Goal: Task Accomplishment & Management: Use online tool/utility

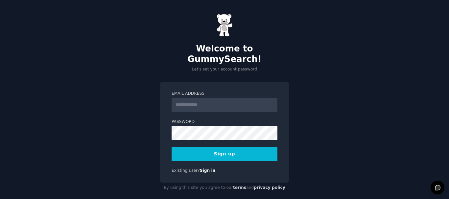
click at [201, 99] on input "Email Address" at bounding box center [224, 105] width 106 height 14
click at [171, 98] on protonpass-control-c7cd at bounding box center [171, 98] width 0 height 0
click at [182, 98] on input "Email Address" at bounding box center [224, 105] width 106 height 14
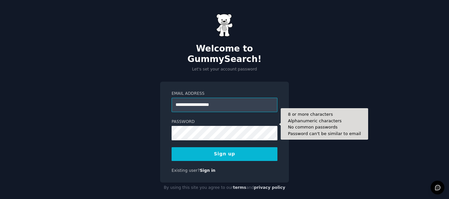
type input "**********"
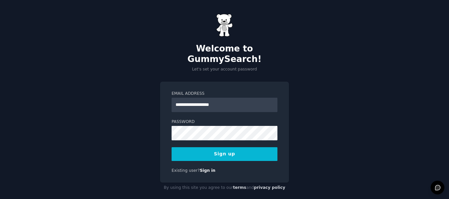
click at [222, 147] on button "Sign up" at bounding box center [224, 154] width 106 height 14
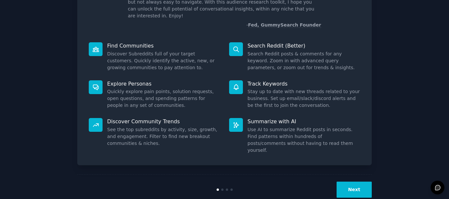
scroll to position [58, 0]
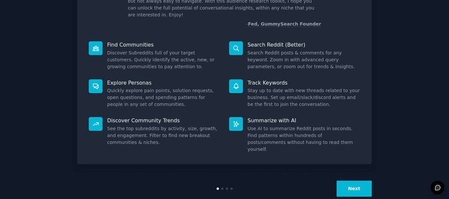
click at [363, 181] on button "Next" at bounding box center [353, 189] width 35 height 16
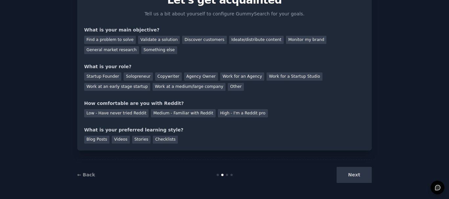
scroll to position [36, 0]
click at [352, 176] on div "Next" at bounding box center [322, 175] width 98 height 16
click at [354, 172] on div "Next" at bounding box center [322, 175] width 98 height 16
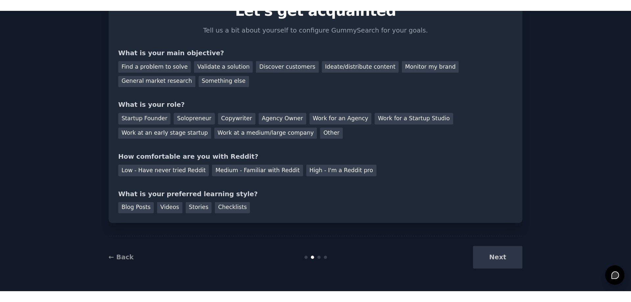
scroll to position [3, 0]
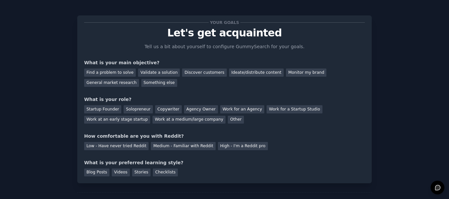
click at [367, 148] on div "Your goals Let's get acquainted Tell us a bit about yourself to configure Gummy…" at bounding box center [224, 99] width 294 height 168
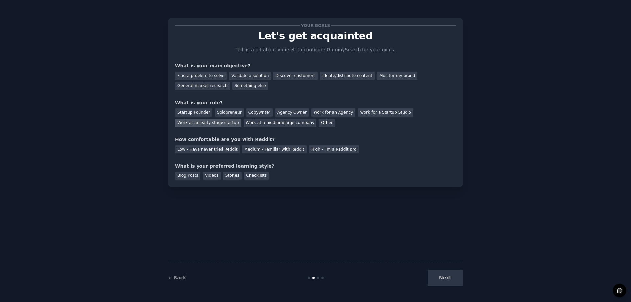
scroll to position [0, 0]
click at [443, 199] on div "Next" at bounding box center [413, 278] width 98 height 16
click at [448, 199] on div "Next" at bounding box center [413, 278] width 98 height 16
click at [357, 199] on div "← Back Next" at bounding box center [315, 277] width 294 height 30
click at [311, 199] on div at bounding box center [315, 278] width 98 height 2
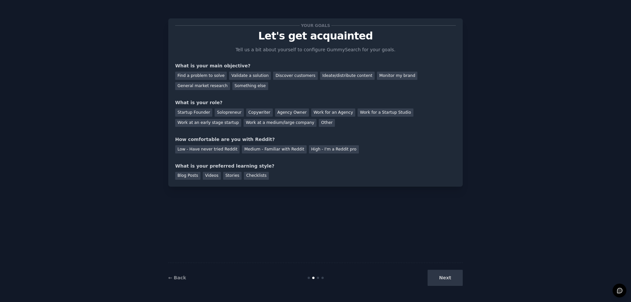
click at [221, 42] on div "Your goals Let's get acquainted Tell us a bit about yourself to configure Gummy…" at bounding box center [315, 102] width 281 height 154
click at [206, 75] on div "Find a problem to solve" at bounding box center [201, 76] width 52 height 8
click at [250, 74] on div "Validate a solution" at bounding box center [250, 76] width 42 height 8
click at [202, 73] on div "Find a problem to solve" at bounding box center [201, 76] width 52 height 8
click at [231, 112] on div "Solopreneur" at bounding box center [228, 112] width 29 height 8
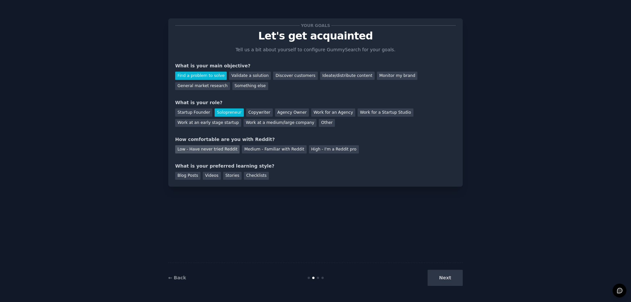
click at [197, 151] on div "Low - Have never tried Reddit" at bounding box center [207, 149] width 64 height 8
click at [192, 178] on div "Blog Posts" at bounding box center [187, 176] width 25 height 8
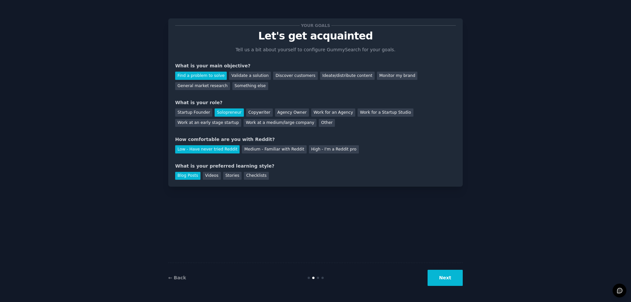
click at [444, 199] on button "Next" at bounding box center [444, 278] width 35 height 16
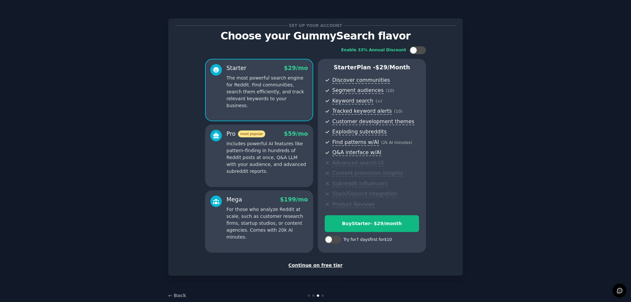
click at [330, 199] on div "Continue on free tier" at bounding box center [315, 265] width 281 height 7
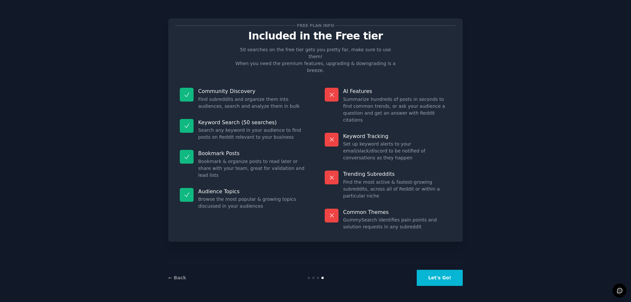
click at [444, 199] on button "Let's Go!" at bounding box center [440, 278] width 46 height 16
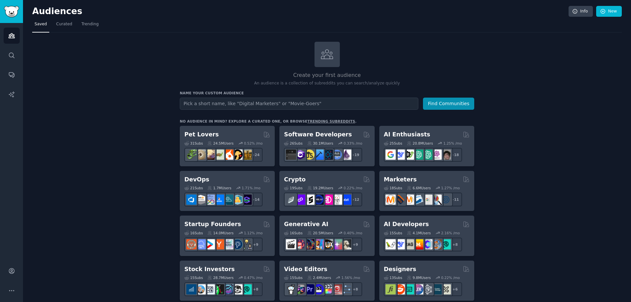
click at [208, 102] on input "text" at bounding box center [299, 104] width 238 height 12
type input "sports"
click at [436, 102] on button "Find Communities" at bounding box center [448, 104] width 51 height 12
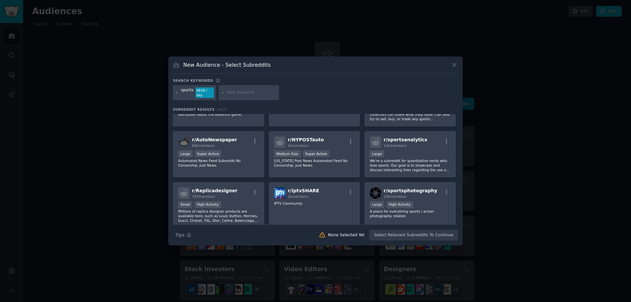
scroll to position [144, 0]
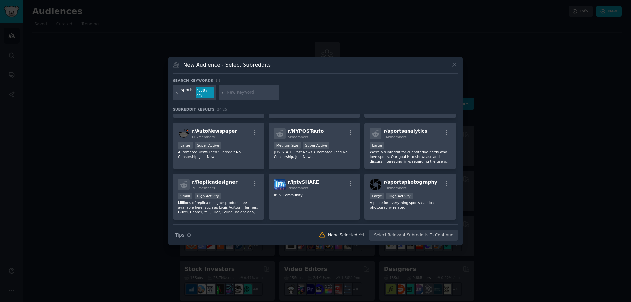
drag, startPoint x: 459, startPoint y: 172, endPoint x: 472, endPoint y: 49, distance: 123.8
click at [448, 135] on div "​ New Audience - Select Subreddits Search keywords sports 4838 / day Subreddit …" at bounding box center [315, 151] width 626 height 302
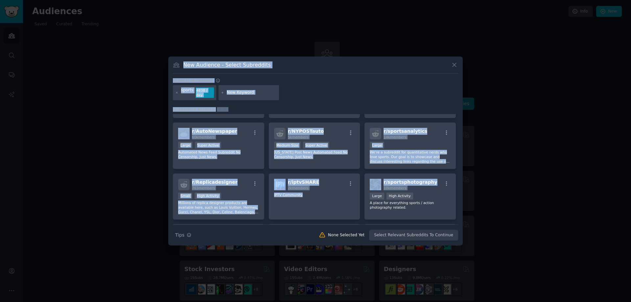
click at [242, 94] on input "text" at bounding box center [252, 93] width 50 height 6
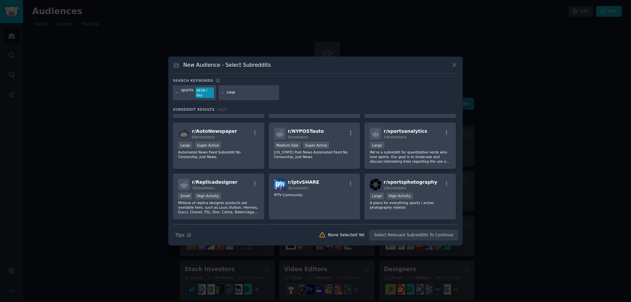
type input "news"
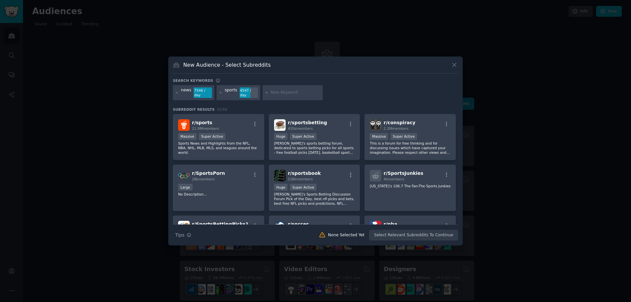
drag, startPoint x: 455, startPoint y: 118, endPoint x: 456, endPoint y: 122, distance: 3.3
click at [448, 122] on div "r/ sports 21.9M members Massive Super Active Sports News and Highlights from th…" at bounding box center [315, 213] width 285 height 198
click at [286, 94] on input "text" at bounding box center [295, 93] width 50 height 6
type input "soccer"
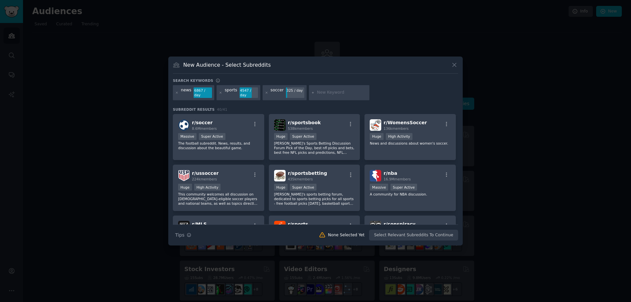
click at [448, 123] on div "New Audience - Select Subreddits Search keywords Try a 2-4 keywords your audien…" at bounding box center [315, 150] width 294 height 189
click at [235, 125] on div "r/ soccer 8.6M members" at bounding box center [218, 124] width 81 height 11
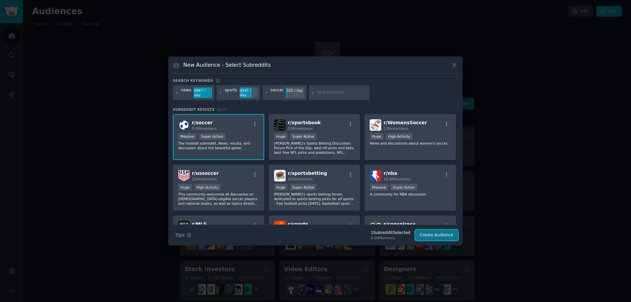
click at [448, 199] on button "Create Audience" at bounding box center [436, 235] width 43 height 11
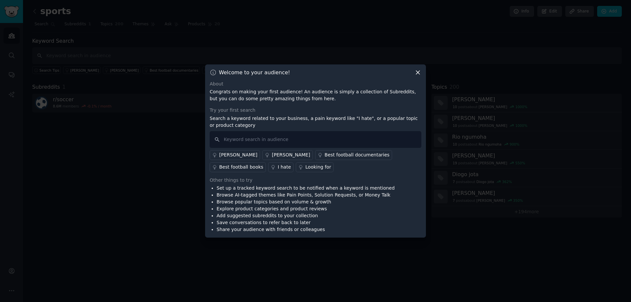
click at [418, 73] on icon at bounding box center [418, 73] width 4 height 4
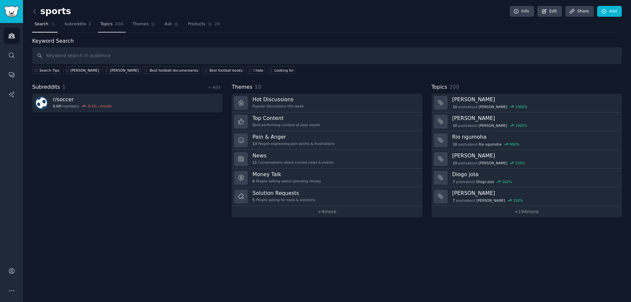
click at [100, 26] on span "Topics" at bounding box center [106, 24] width 12 height 6
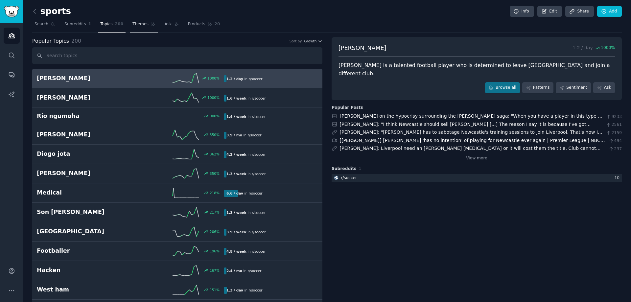
click at [134, 24] on span "Themes" at bounding box center [140, 24] width 16 height 6
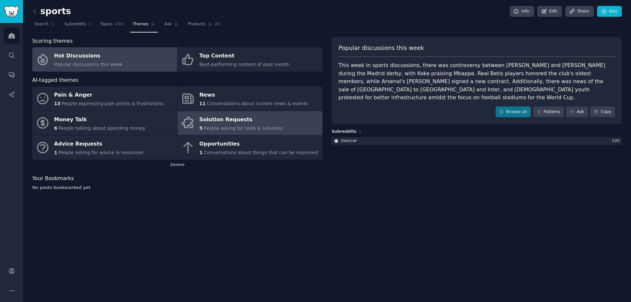
click at [246, 121] on div "Solution Requests" at bounding box center [240, 119] width 83 height 11
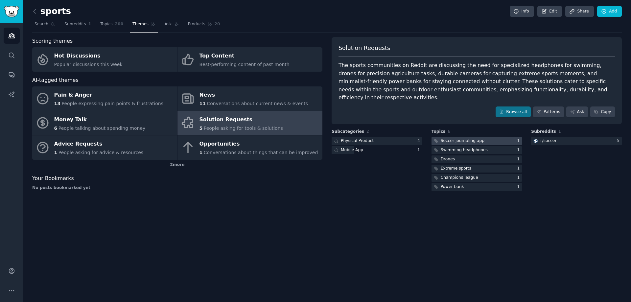
click at [448, 138] on div "Soccer journaling app" at bounding box center [462, 141] width 44 height 6
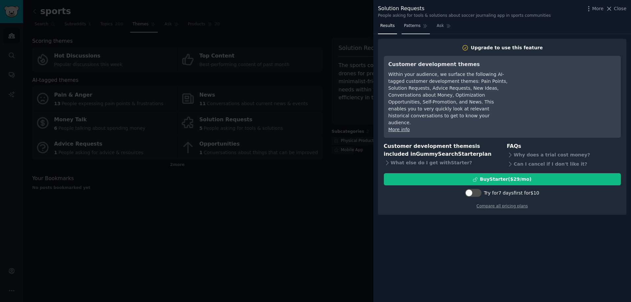
click at [408, 32] on link "Patterns" at bounding box center [415, 27] width 28 height 13
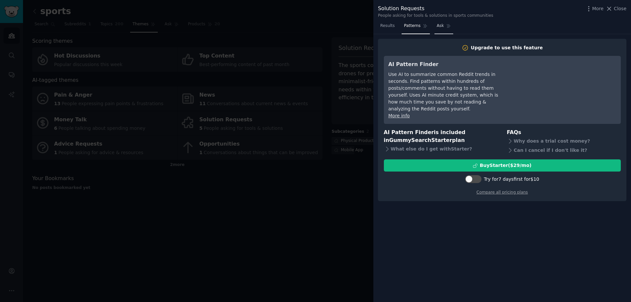
click at [437, 31] on link "Ask" at bounding box center [443, 27] width 19 height 13
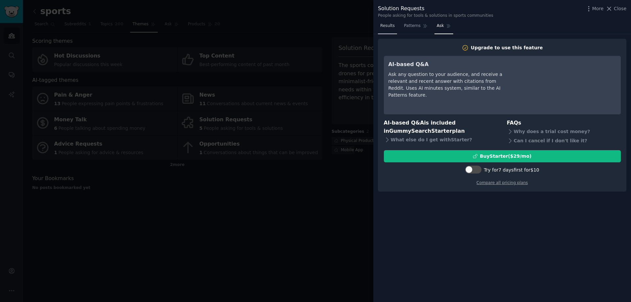
click at [392, 30] on link "Results" at bounding box center [387, 27] width 19 height 13
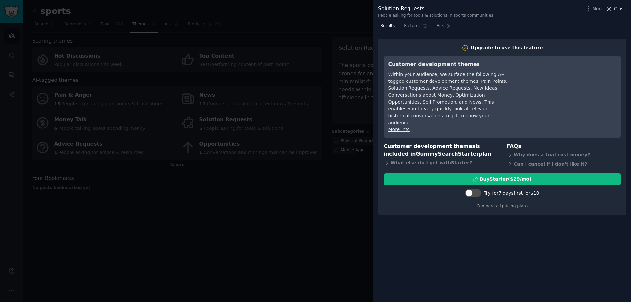
click at [448, 9] on span "Close" at bounding box center [620, 8] width 12 height 7
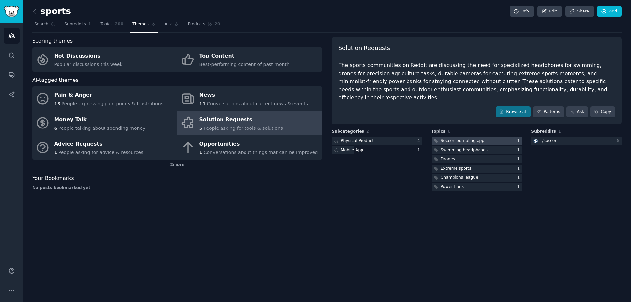
click at [448, 138] on div "Soccer journaling app" at bounding box center [462, 141] width 44 height 6
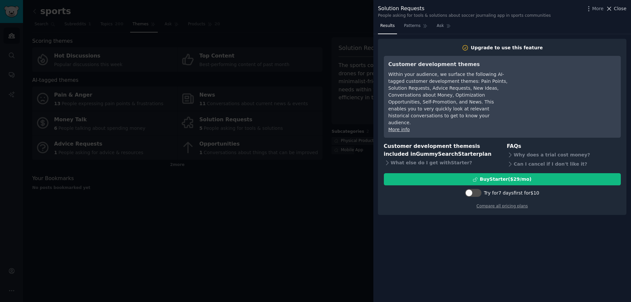
click at [448, 8] on span "Close" at bounding box center [620, 8] width 12 height 7
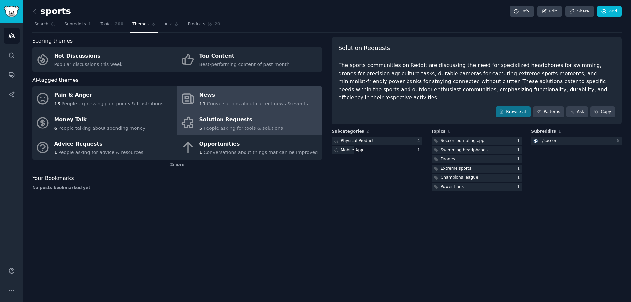
click at [237, 99] on div "News" at bounding box center [253, 95] width 108 height 11
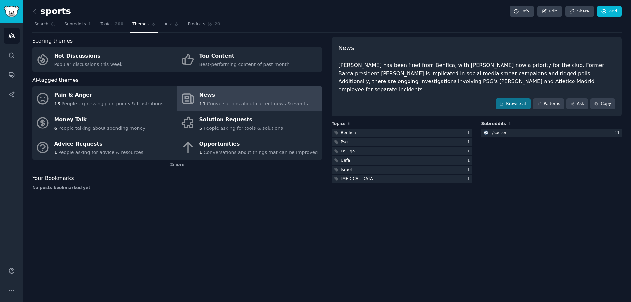
drag, startPoint x: 230, startPoint y: 83, endPoint x: 179, endPoint y: 189, distance: 117.1
click at [179, 189] on div "No posts bookmarked yet" at bounding box center [177, 188] width 290 height 6
click at [346, 130] on div "Benfica" at bounding box center [348, 133] width 15 height 6
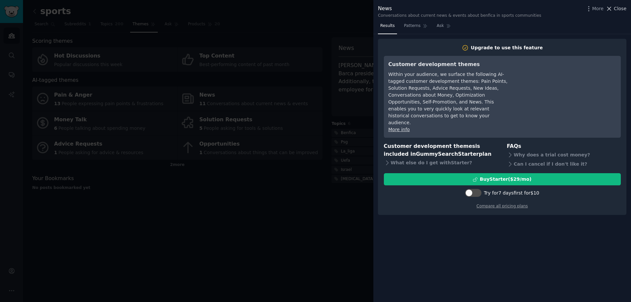
click at [448, 10] on span "Close" at bounding box center [620, 8] width 12 height 7
